Goal: Check status

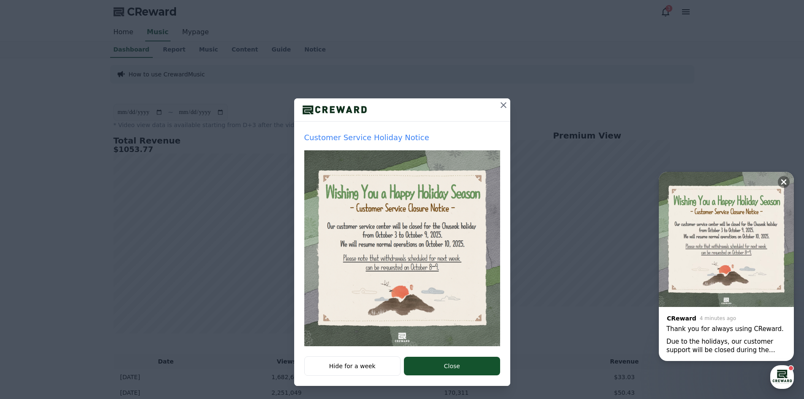
scroll to position [3, 0]
click at [435, 373] on button "Close" at bounding box center [452, 365] width 96 height 19
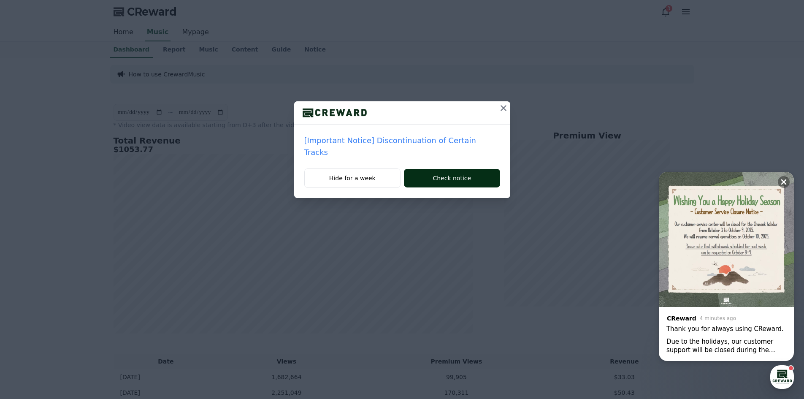
click at [451, 171] on button "Check notice" at bounding box center [452, 178] width 96 height 19
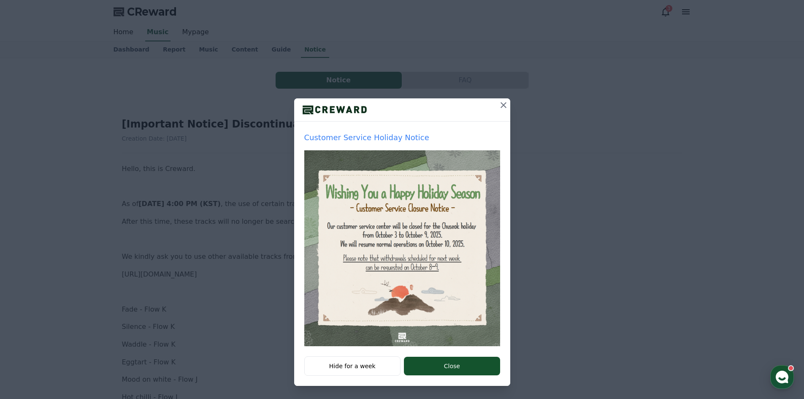
scroll to position [3, 0]
click at [452, 365] on button "Close" at bounding box center [452, 365] width 96 height 19
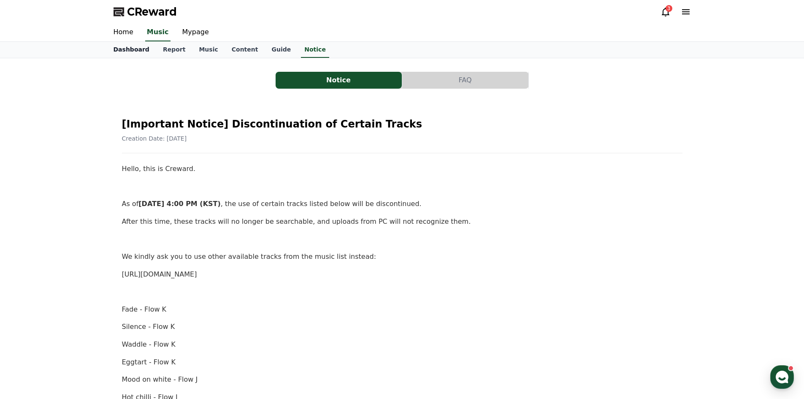
click at [123, 51] on link "Dashboard" at bounding box center [131, 50] width 49 height 16
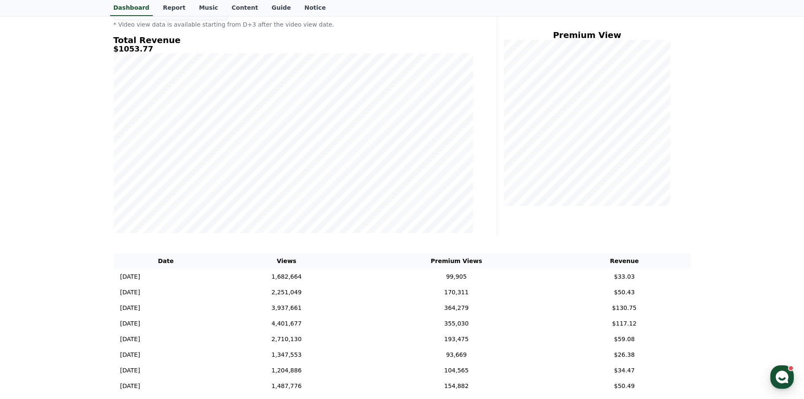
scroll to position [169, 0]
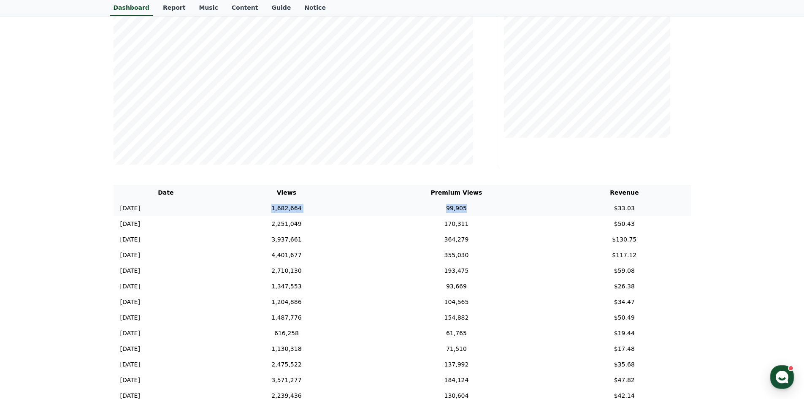
drag, startPoint x: 290, startPoint y: 209, endPoint x: 493, endPoint y: 209, distance: 203.0
click at [493, 209] on tr "2025-09-30 09/30 1,682,664 99,905 $33.03" at bounding box center [402, 208] width 577 height 16
click at [493, 209] on td "99,905" at bounding box center [456, 208] width 203 height 16
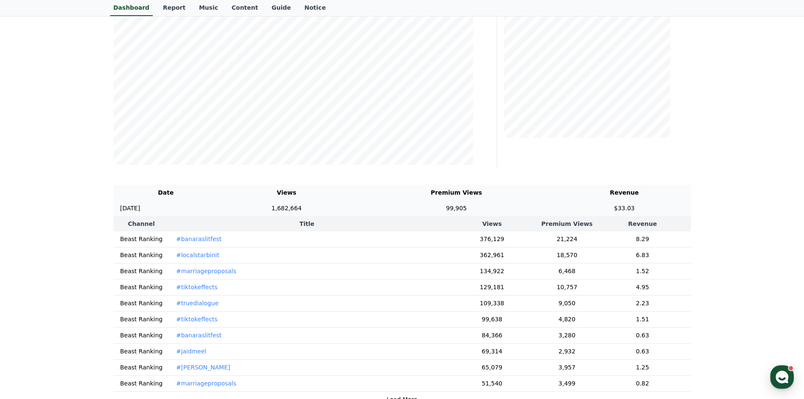
click at [493, 209] on td "99,905" at bounding box center [456, 208] width 203 height 16
